Goal: Information Seeking & Learning: Learn about a topic

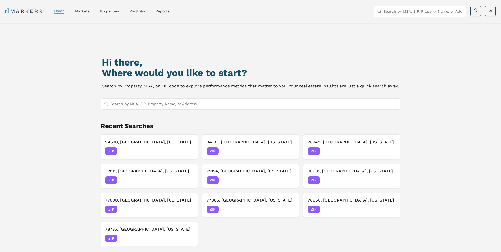
click at [145, 102] on input "Search by MSA, ZIP, Property Name, or Address" at bounding box center [253, 103] width 287 height 11
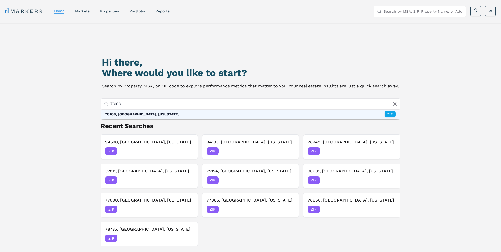
type input "78108"
click at [147, 113] on div "78108, [GEOGRAPHIC_DATA], [US_STATE] ZIP" at bounding box center [250, 114] width 299 height 9
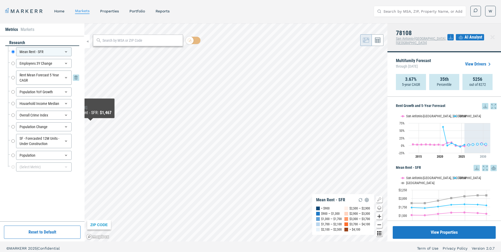
click at [15, 76] on div "Rent Mean Forecast 5 Year CAGR Rent Mean Forecast 5 Year CAGR" at bounding box center [45, 77] width 68 height 14
